Goal: Information Seeking & Learning: Find specific fact

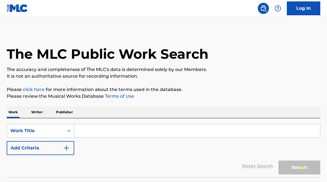
click at [127, 129] on input "Search Form" at bounding box center [197, 130] width 246 height 13
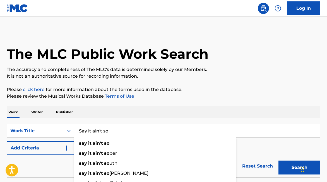
type input "Say it ain't so"
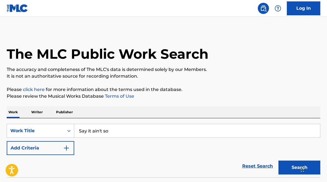
click at [31, 154] on button "Add Criteria" at bounding box center [40, 148] width 67 height 14
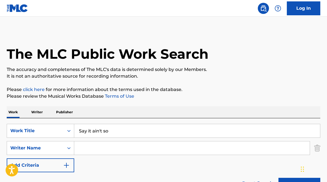
click at [82, 153] on input "Search Form" at bounding box center [191, 148] width 235 height 13
paste input "[PERSON_NAME]"
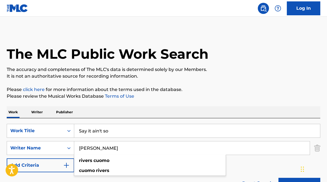
click at [87, 149] on input "[PERSON_NAME]" at bounding box center [191, 148] width 235 height 13
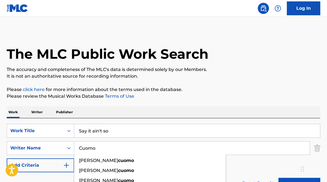
type input "Cuomo"
click at [278, 178] on button "Search" at bounding box center [299, 185] width 42 height 14
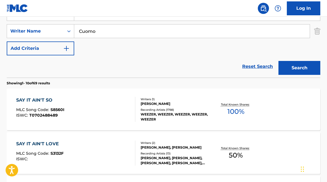
scroll to position [127, 0]
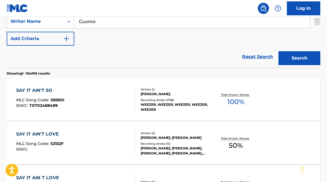
click at [157, 94] on div "[PERSON_NAME]" at bounding box center [174, 94] width 69 height 5
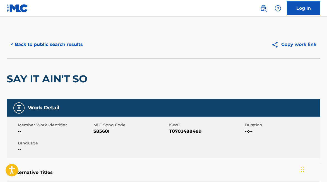
click at [65, 50] on button "< Back to public search results" at bounding box center [47, 45] width 80 height 14
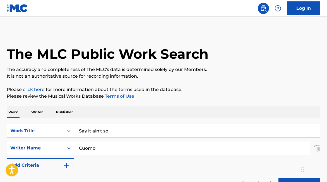
scroll to position [124, 0]
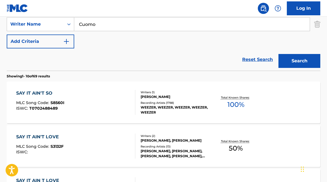
click at [102, 26] on input "Cuomo" at bounding box center [191, 24] width 235 height 13
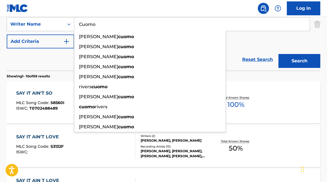
click at [102, 26] on input "Cuomo" at bounding box center [191, 24] width 235 height 13
paste input "Zaslavski"
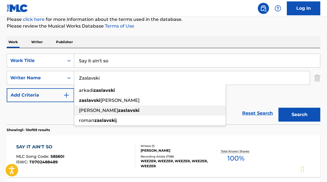
scroll to position [13, 0]
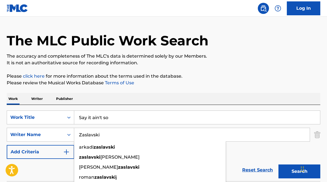
type input "Zaslavski"
click at [103, 119] on input "Say it ain't so" at bounding box center [197, 117] width 246 height 13
click at [103, 120] on input "Say it ain't so" at bounding box center [197, 117] width 246 height 13
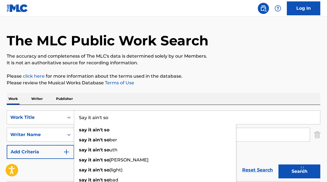
click at [103, 120] on input "Say it ain't so" at bounding box center [197, 117] width 246 height 13
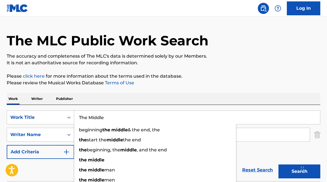
type input "The Middle"
click at [278, 165] on button "Search" at bounding box center [299, 172] width 42 height 14
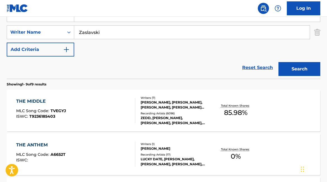
scroll to position [117, 0]
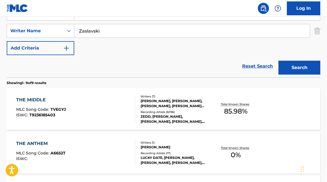
click at [154, 101] on div "[PERSON_NAME], [PERSON_NAME], [PERSON_NAME], [PERSON_NAME] [PERSON_NAME], [PERS…" at bounding box center [174, 104] width 69 height 10
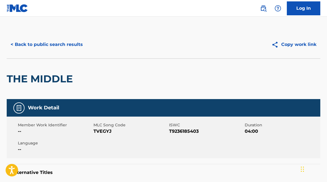
click at [60, 44] on button "< Back to public search results" at bounding box center [47, 45] width 80 height 14
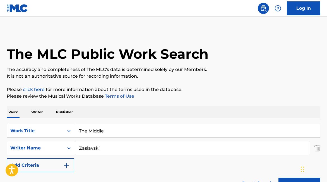
click at [98, 132] on input "The Middle" at bounding box center [197, 130] width 246 height 13
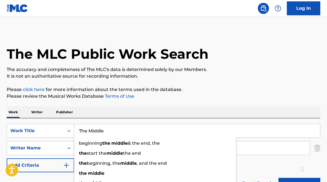
click at [98, 132] on input "The Middle" at bounding box center [197, 130] width 246 height 13
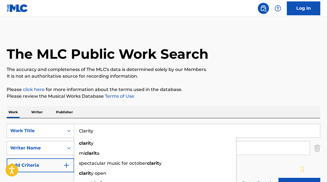
type input "Clarity"
click at [278, 178] on button "Search" at bounding box center [299, 185] width 42 height 14
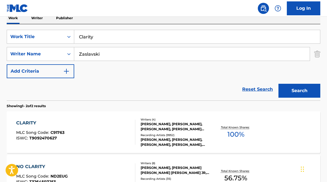
scroll to position [99, 0]
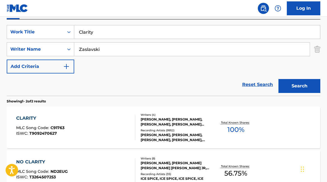
click at [179, 123] on div "[PERSON_NAME], [PERSON_NAME], [PERSON_NAME], [PERSON_NAME] [PERSON_NAME]" at bounding box center [174, 122] width 69 height 10
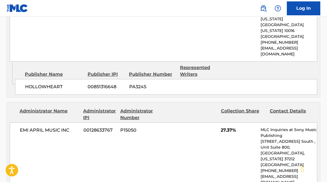
scroll to position [954, 0]
